Goal: Task Accomplishment & Management: Use online tool/utility

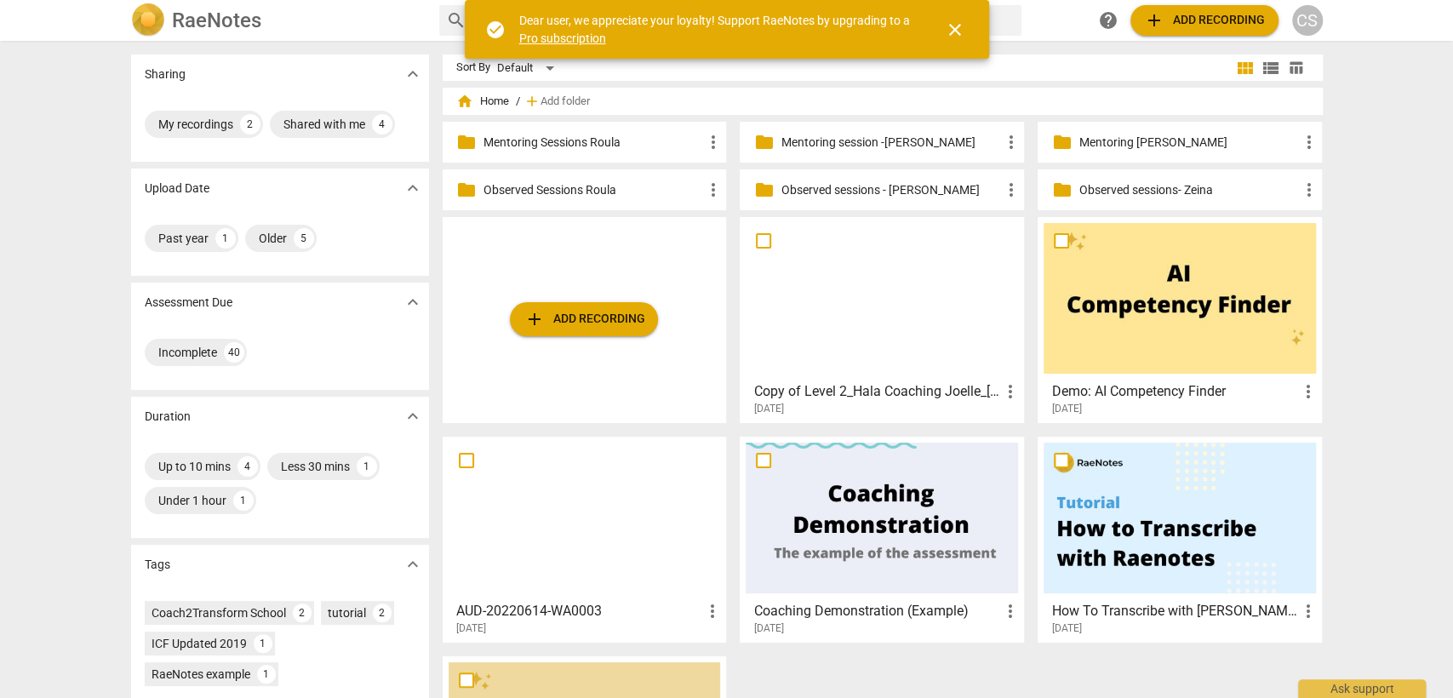
click at [1315, 9] on div "CS" at bounding box center [1307, 20] width 31 height 31
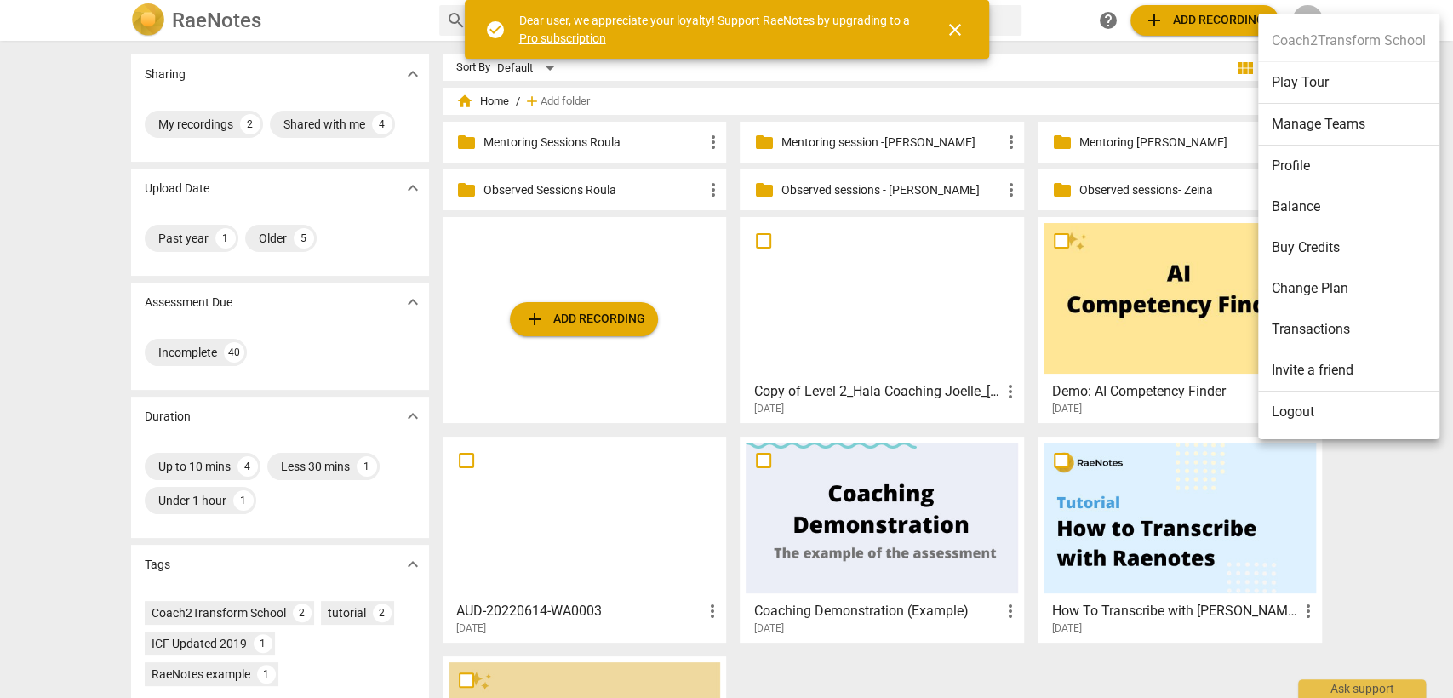
click at [1308, 408] on li "Logout" at bounding box center [1348, 412] width 181 height 41
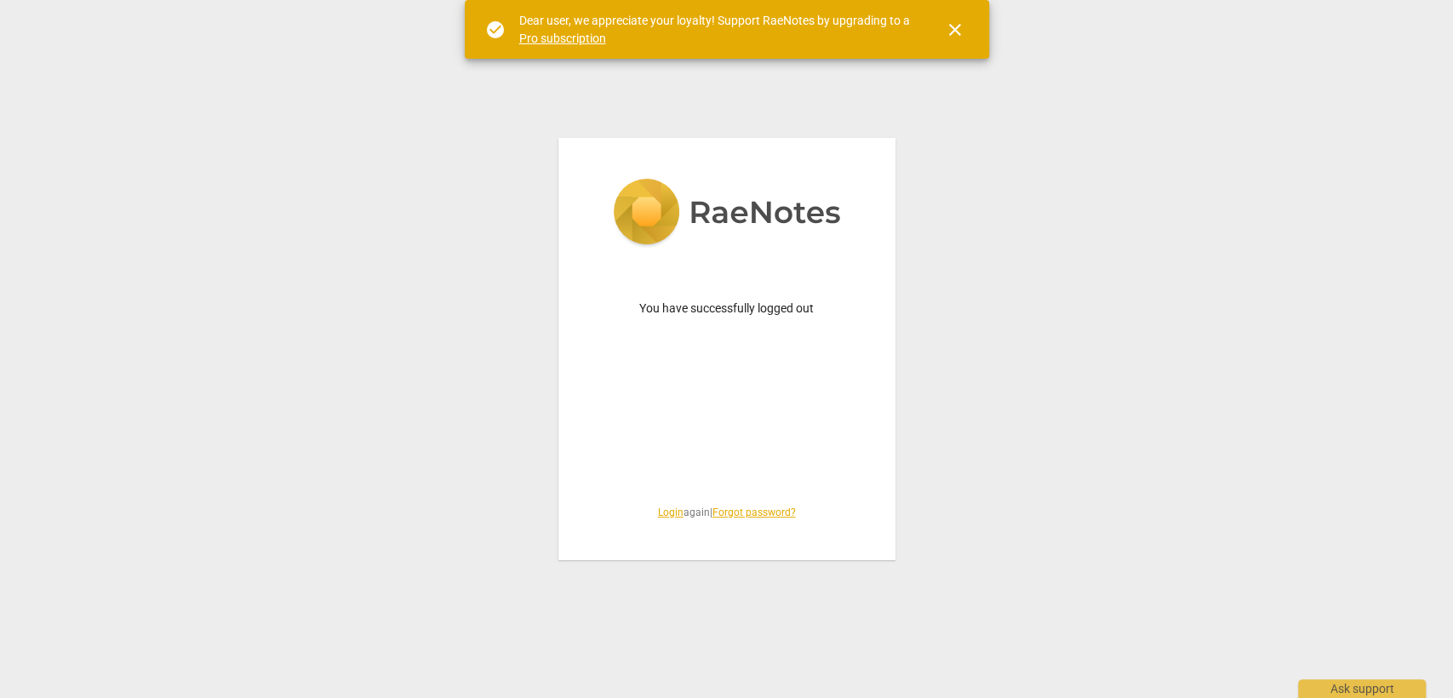
click at [668, 511] on link "Login" at bounding box center [671, 513] width 26 height 12
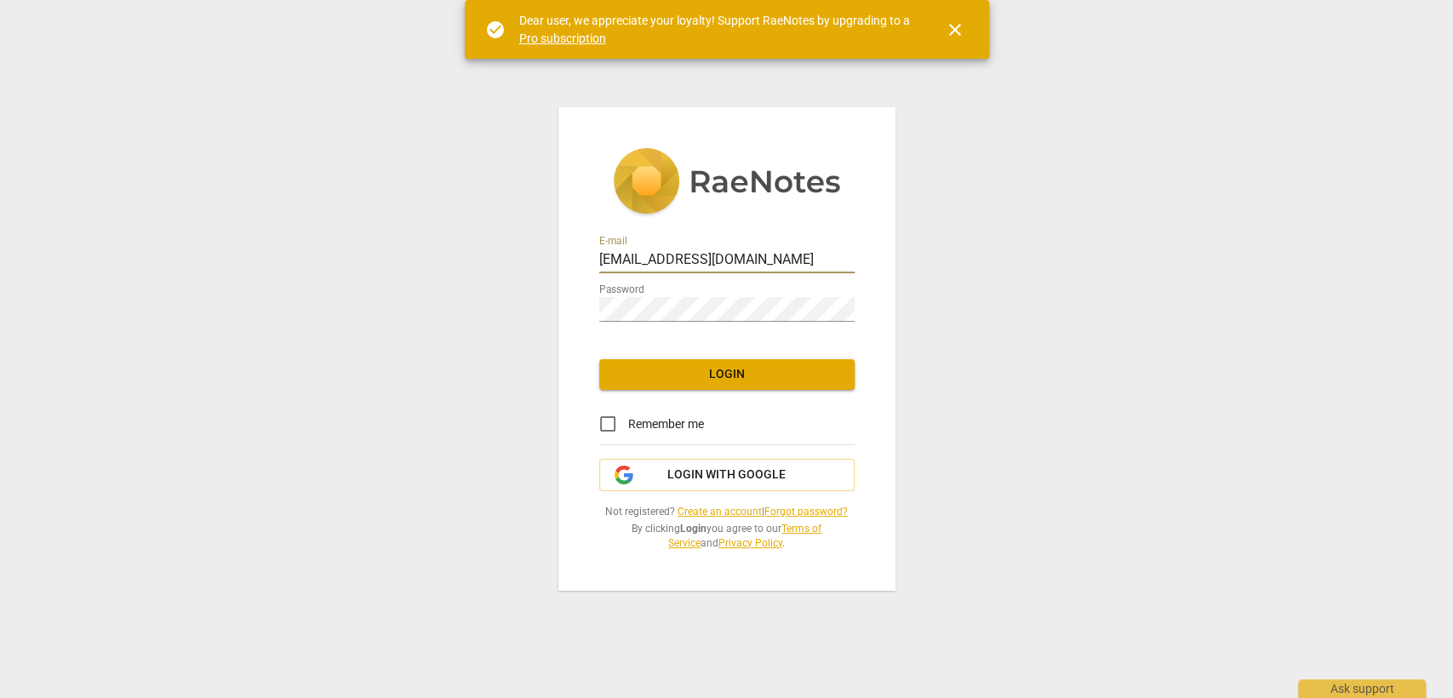
click at [736, 249] on input "[EMAIL_ADDRESS][DOMAIN_NAME]" at bounding box center [726, 261] width 255 height 25
type input "[PERSON_NAME][EMAIL_ADDRESS][PERSON_NAME][DOMAIN_NAME]"
click at [776, 381] on span "Login" at bounding box center [727, 374] width 228 height 17
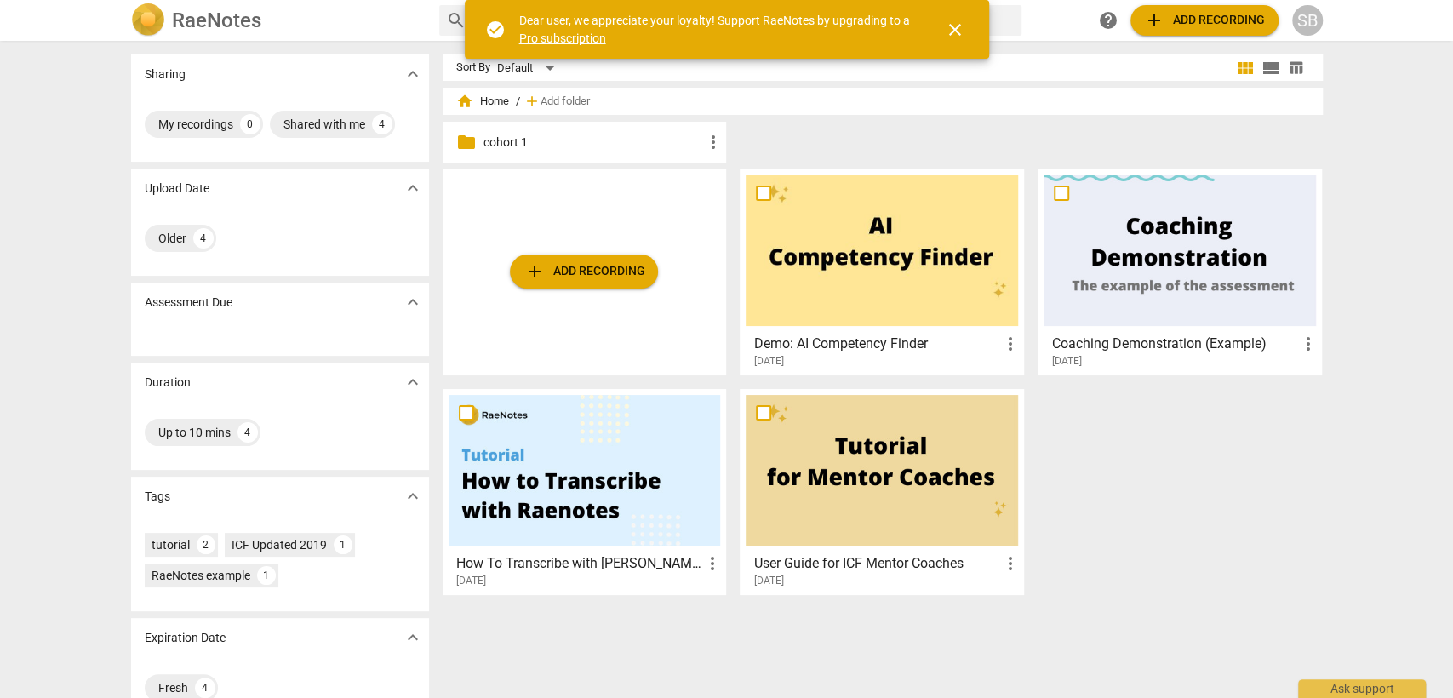
click at [570, 148] on p "cohort 1" at bounding box center [594, 143] width 220 height 18
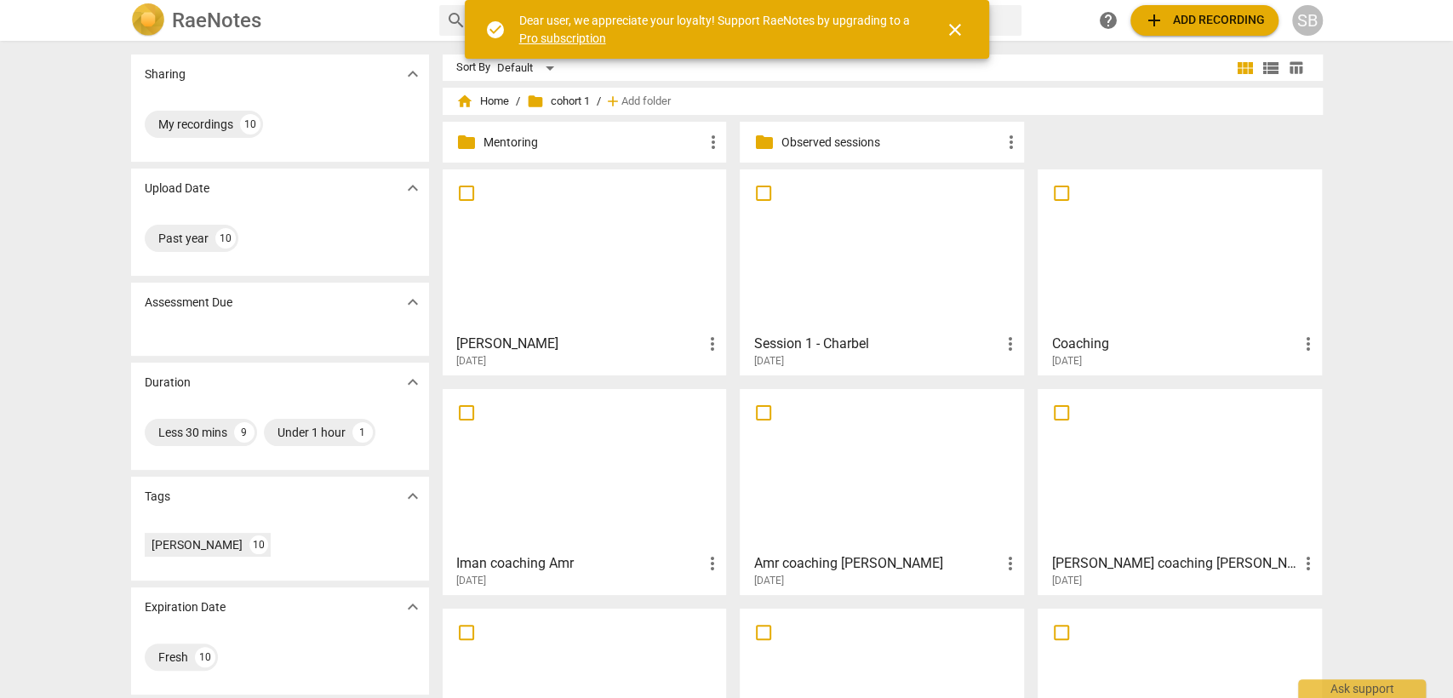
click at [570, 139] on p "Mentoring" at bounding box center [594, 143] width 220 height 18
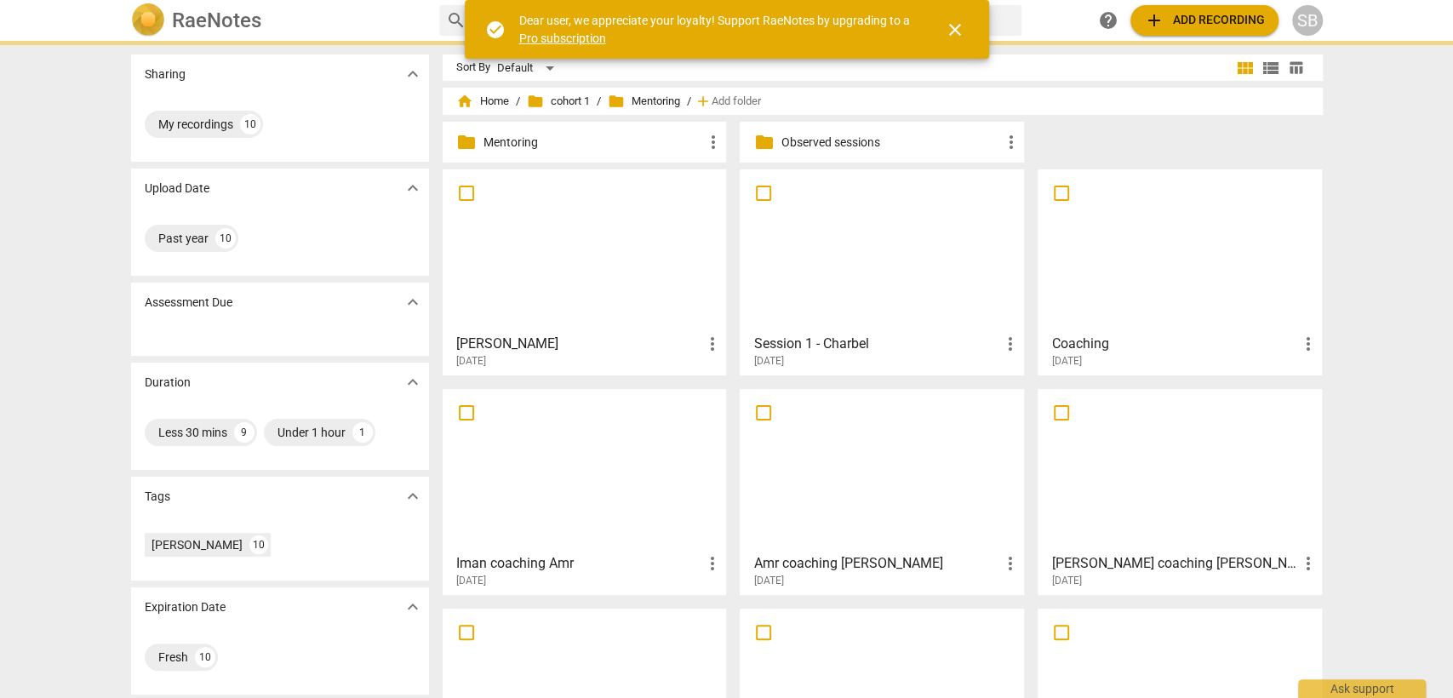
click at [518, 141] on p "Mentoring" at bounding box center [594, 143] width 220 height 18
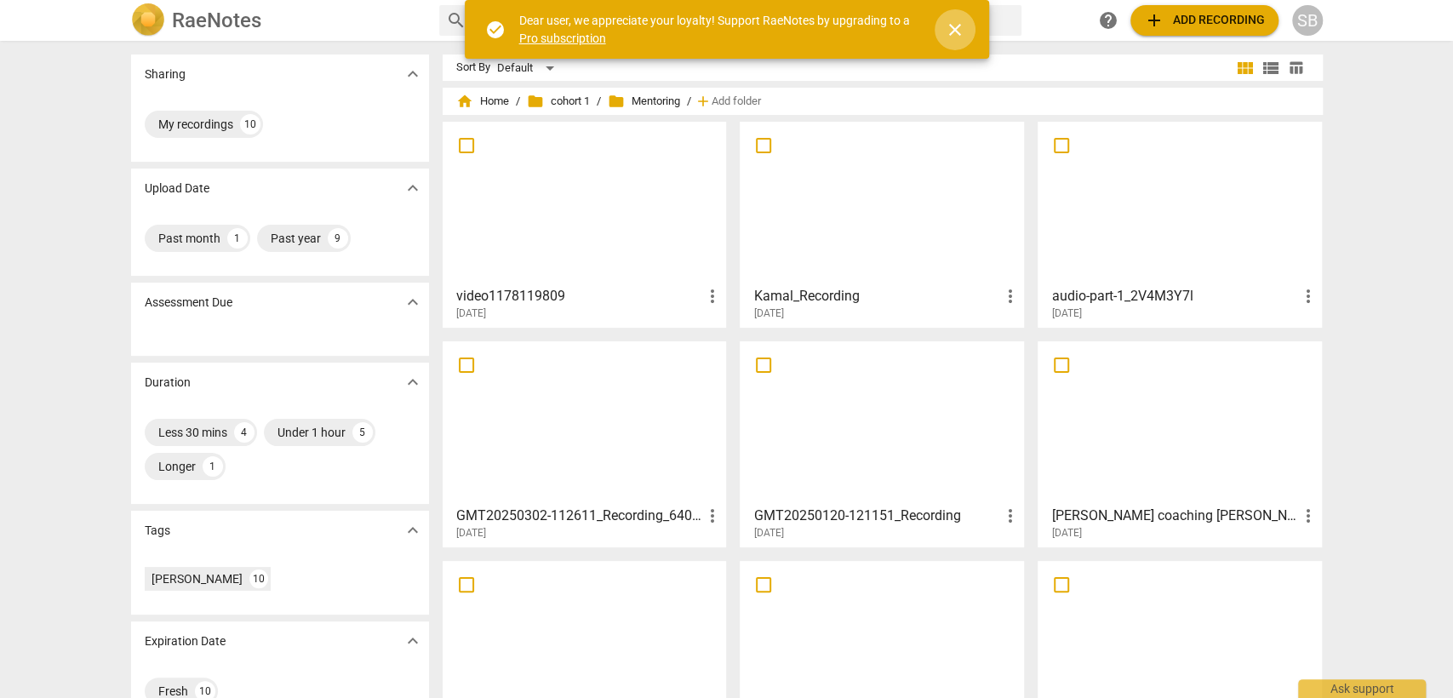
click at [955, 25] on span "close" at bounding box center [955, 30] width 20 height 20
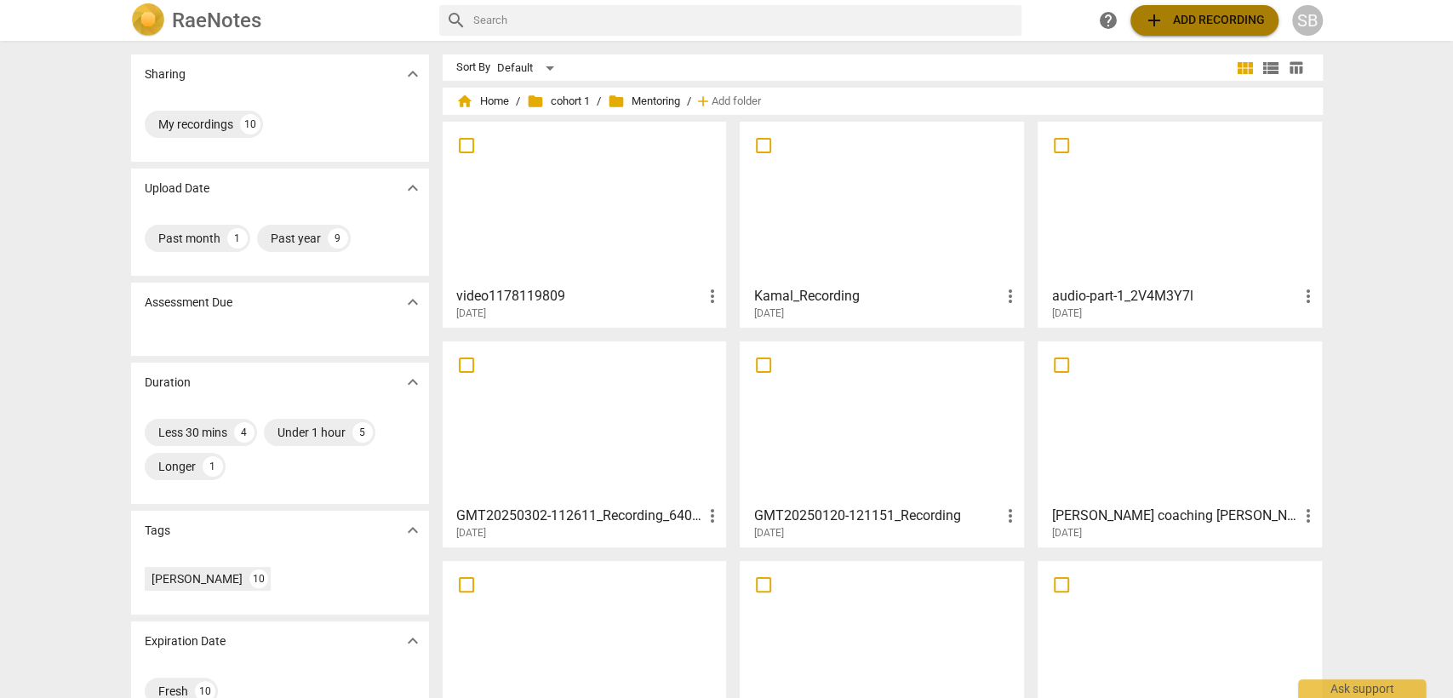
click at [1199, 14] on span "add Add recording" at bounding box center [1204, 20] width 121 height 20
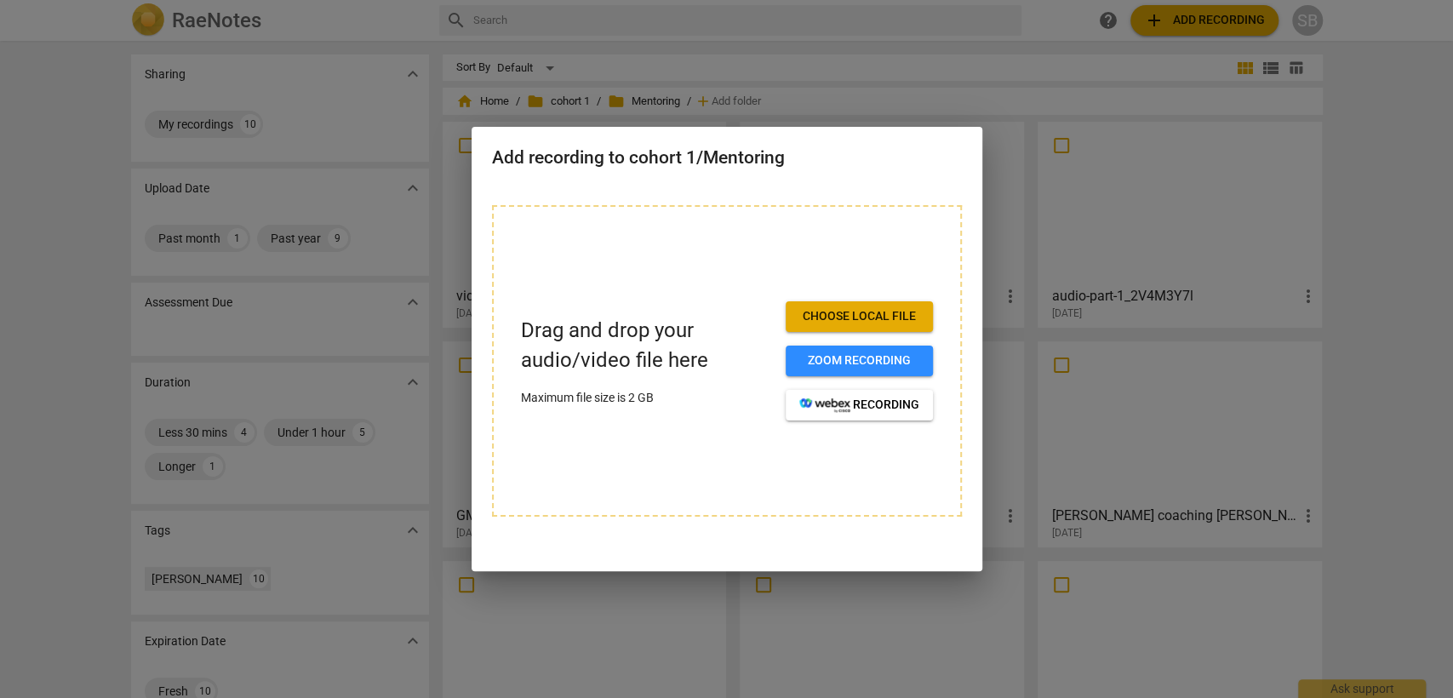
click at [908, 304] on button "Choose local file" at bounding box center [859, 316] width 147 height 31
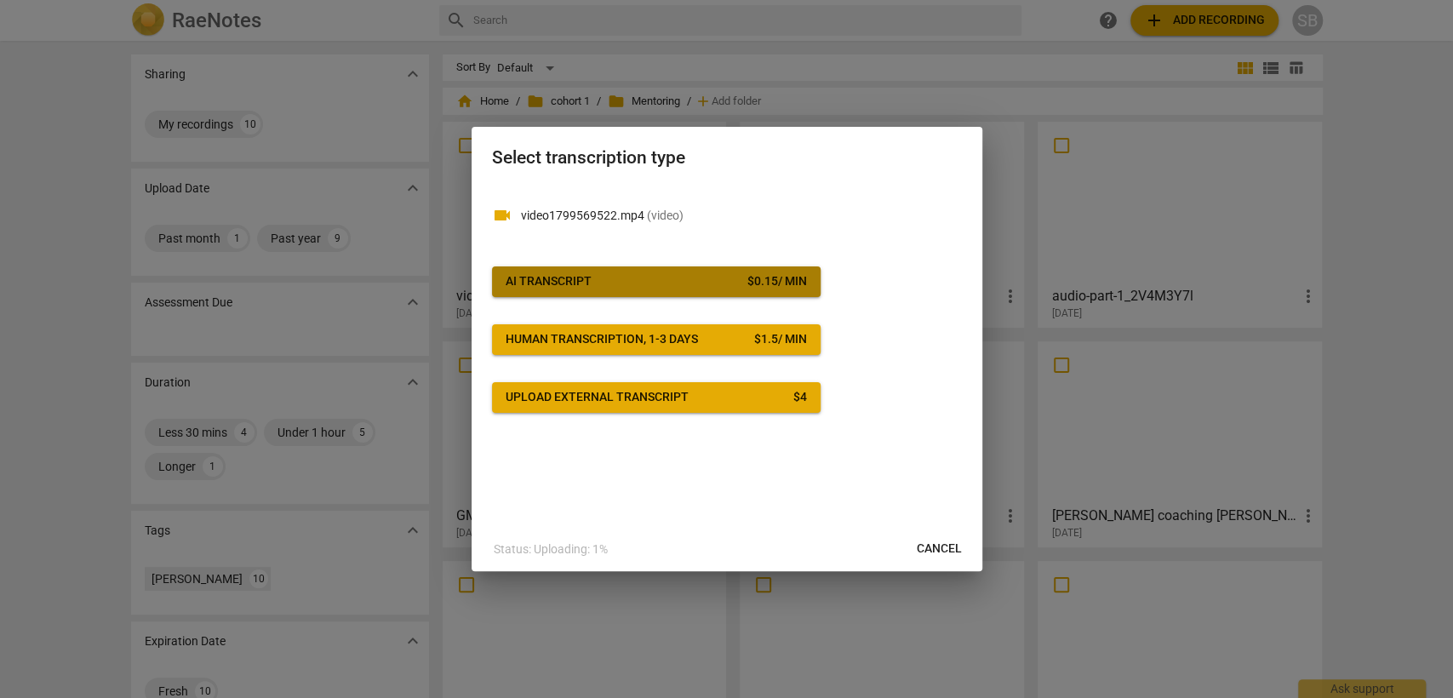
click at [748, 274] on div "$ 0.15 / min" at bounding box center [778, 281] width 60 height 17
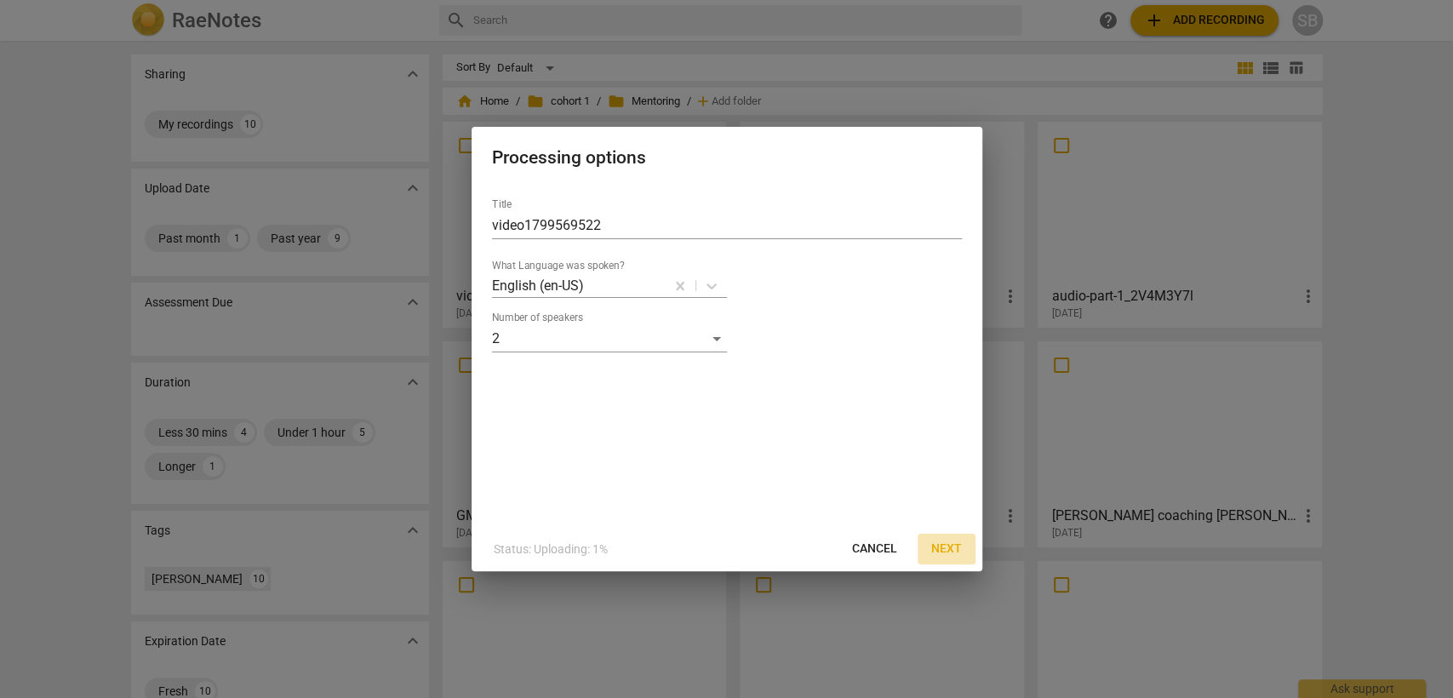
click at [941, 549] on span "Next" at bounding box center [946, 549] width 31 height 17
